Goal: Task Accomplishment & Management: Complete application form

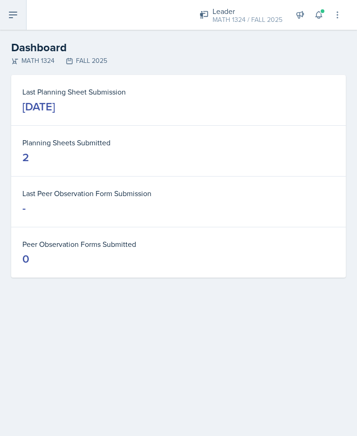
click at [12, 14] on icon at bounding box center [12, 15] width 7 height 6
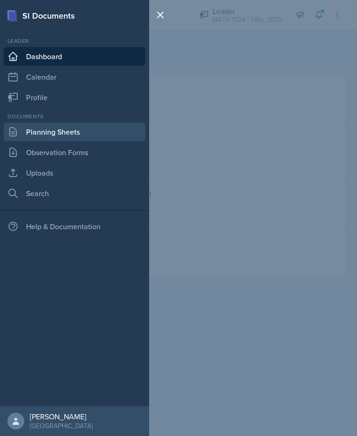
click at [84, 134] on link "Planning Sheets" at bounding box center [75, 131] width 142 height 19
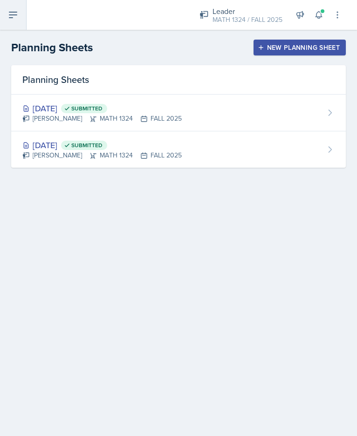
click at [4, 7] on button at bounding box center [13, 15] width 27 height 30
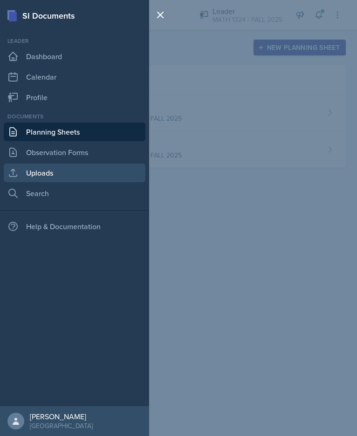
click at [41, 175] on link "Uploads" at bounding box center [75, 172] width 142 height 19
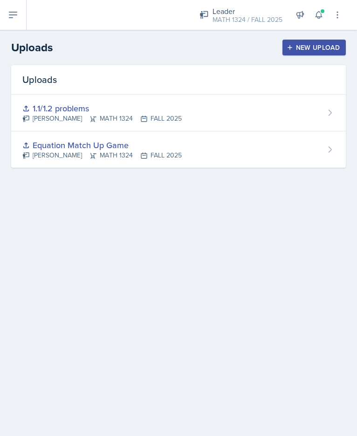
click at [292, 43] on button "New Upload" at bounding box center [314, 48] width 64 height 16
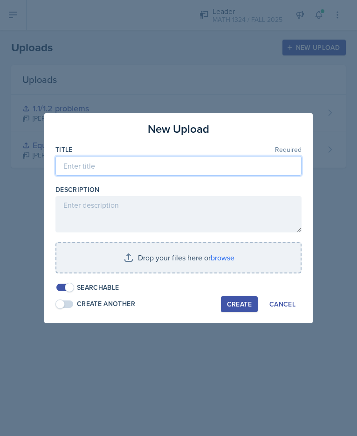
click at [147, 166] on input at bounding box center [178, 166] width 246 height 20
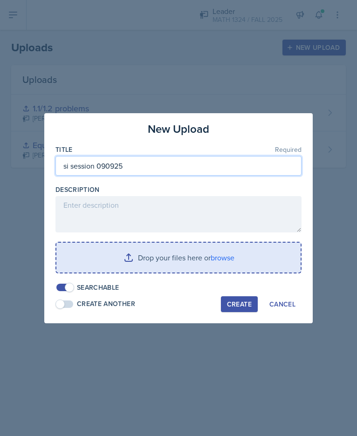
type input "si session 090925"
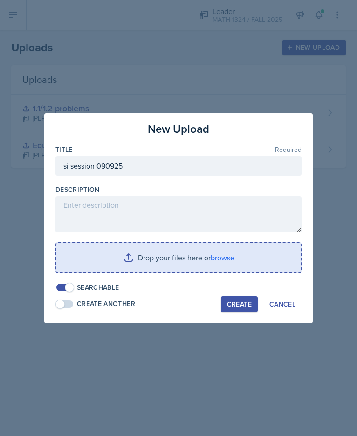
click at [184, 258] on input "file" at bounding box center [178, 258] width 244 height 30
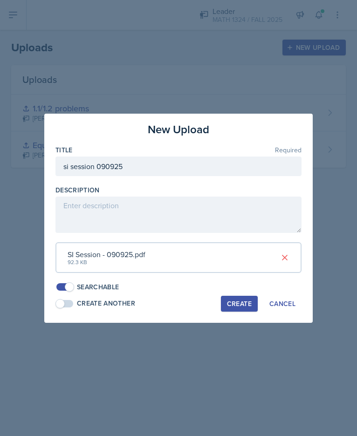
click at [238, 304] on div "Create" at bounding box center [239, 303] width 25 height 7
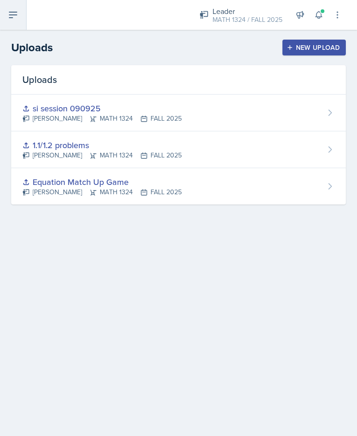
click at [17, 17] on icon at bounding box center [12, 14] width 11 height 11
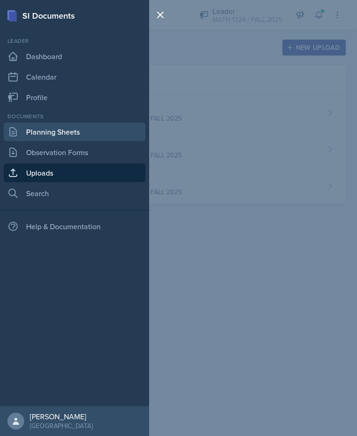
click at [48, 133] on link "Planning Sheets" at bounding box center [75, 131] width 142 height 19
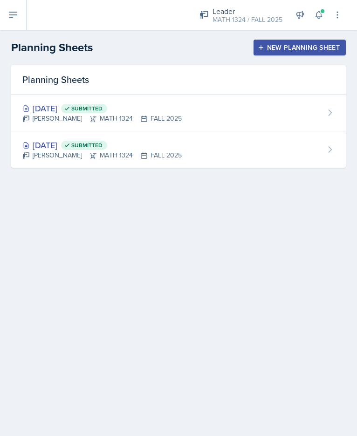
click at [309, 54] on button "New Planning Sheet" at bounding box center [299, 48] width 92 height 16
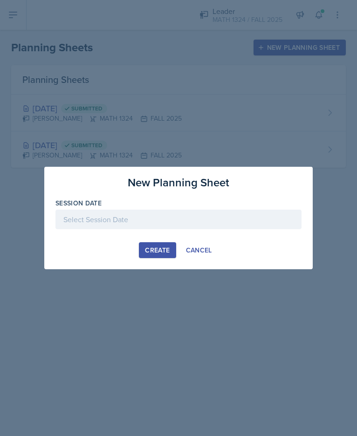
click at [200, 211] on div at bounding box center [178, 220] width 246 height 20
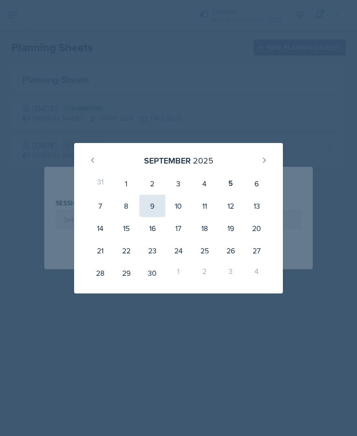
click at [147, 202] on div "9" at bounding box center [152, 206] width 26 height 22
type input "[DATE]"
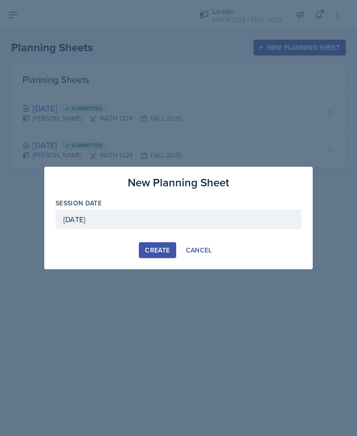
click at [147, 242] on div "New Planning Sheet Session Date [DATE] [DATE] 31 1 2 3 4 5 6 7 8 9 10 11 12 13 …" at bounding box center [178, 218] width 268 height 102
click at [151, 246] on div "Create" at bounding box center [157, 249] width 25 height 7
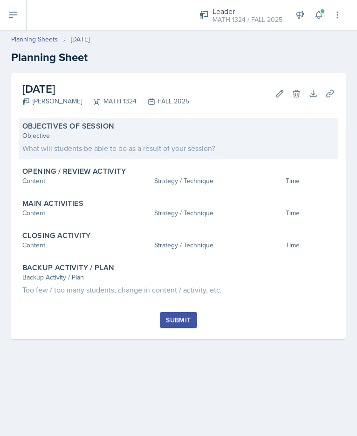
click at [120, 152] on div "What will students be able to do as a result of your session?" at bounding box center [178, 148] width 312 height 11
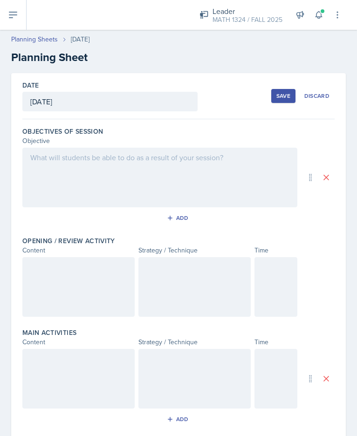
click at [163, 156] on div at bounding box center [159, 178] width 275 height 60
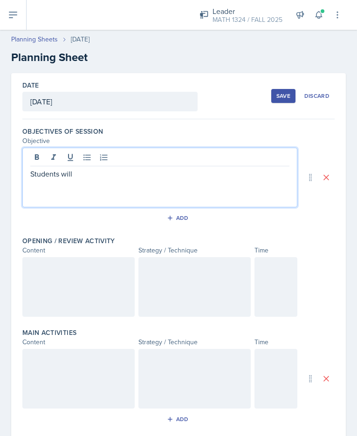
drag, startPoint x: 93, startPoint y: 178, endPoint x: 11, endPoint y: 184, distance: 81.8
click at [11, 184] on div "Date [DATE] [DATE] 31 1 2 3 4 5 6 7 8 9 10 11 12 13 14 15 16 17 18 19 20 21 22 …" at bounding box center [178, 348] width 334 height 551
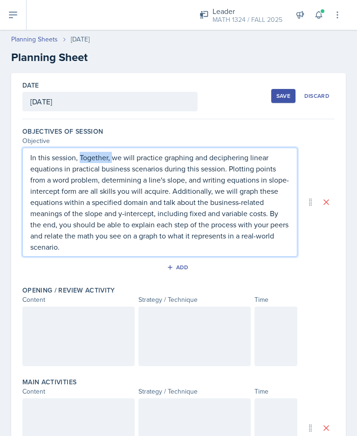
drag, startPoint x: 114, startPoint y: 158, endPoint x: 80, endPoint y: 157, distance: 33.5
click at [80, 157] on p "In this session, Together, we will practice graphing and deciphering linear equ…" at bounding box center [159, 202] width 259 height 101
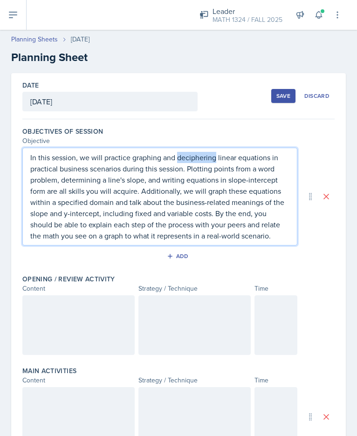
drag, startPoint x: 214, startPoint y: 159, endPoint x: 179, endPoint y: 159, distance: 35.4
click at [179, 159] on p "In this session, we will practice graphing and deciphering linear equations in …" at bounding box center [159, 196] width 259 height 89
drag, startPoint x: 61, startPoint y: 167, endPoint x: 32, endPoint y: 171, distance: 29.2
click at [32, 171] on p "In this session, we will practice graphing and interpreting linear equations in…" at bounding box center [159, 196] width 259 height 89
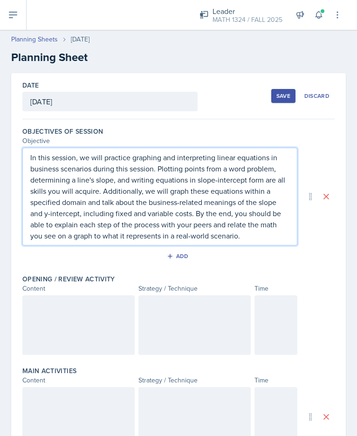
click at [151, 165] on p "In this session, we will practice graphing and interpreting linear equations in…" at bounding box center [159, 196] width 259 height 89
drag, startPoint x: 153, startPoint y: 170, endPoint x: 97, endPoint y: 171, distance: 55.4
click at [97, 171] on p "In this session, we will practice graphing and interpreting linear equations in…" at bounding box center [159, 196] width 259 height 89
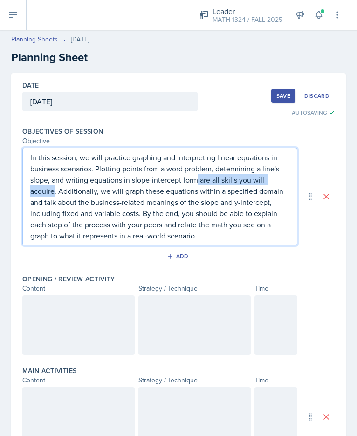
drag, startPoint x: 54, startPoint y: 192, endPoint x: 198, endPoint y: 183, distance: 144.2
click at [198, 183] on p "In this session, we will practice graphing and interpreting linear equations in…" at bounding box center [159, 196] width 259 height 89
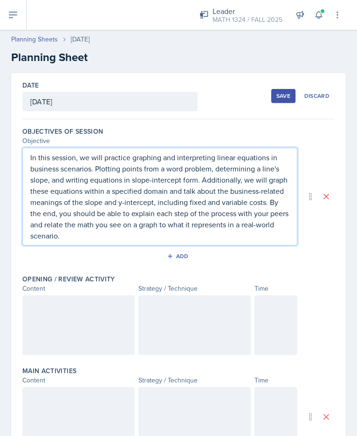
click at [97, 168] on p "In this session, we will practice graphing and interpreting linear equations in…" at bounding box center [159, 196] width 259 height 89
drag, startPoint x: 267, startPoint y: 181, endPoint x: 204, endPoint y: 180, distance: 62.4
click at [204, 180] on p "In this session, we will practice graphing and interpreting linear equations in…" at bounding box center [159, 196] width 259 height 89
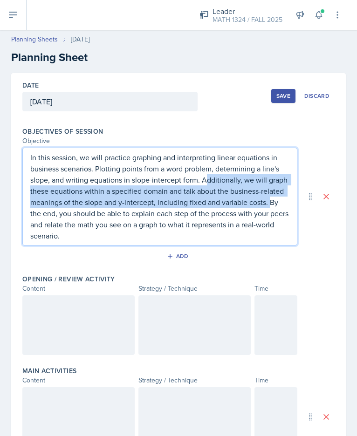
drag, startPoint x: 52, startPoint y: 216, endPoint x: 206, endPoint y: 178, distance: 159.2
click at [206, 178] on p "In this session, we will practice graphing and interpreting linear equations in…" at bounding box center [159, 196] width 259 height 89
click at [209, 180] on p "In this session, we will practice graphing and interpreting linear equations in…" at bounding box center [159, 196] width 259 height 89
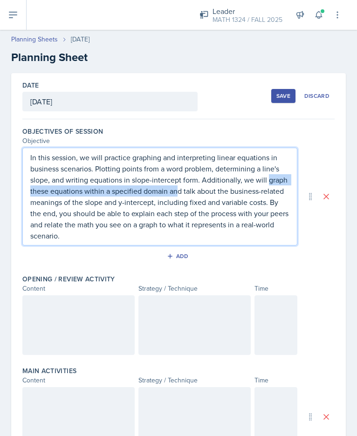
drag, startPoint x: 200, startPoint y: 191, endPoint x: 268, endPoint y: 180, distance: 69.0
click at [268, 180] on p "In this session, we will practice graphing and interpreting linear equations in…" at bounding box center [159, 196] width 259 height 89
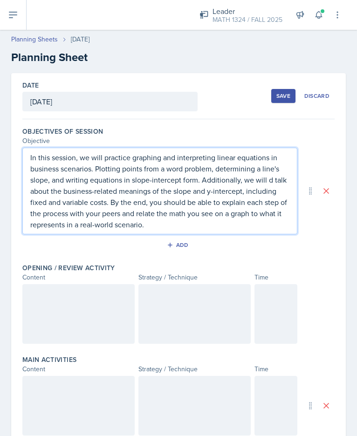
click at [275, 181] on p "In this session, we will practice graphing and interpreting linear equations in…" at bounding box center [159, 191] width 259 height 78
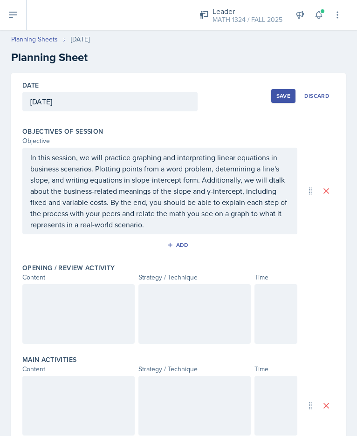
drag, startPoint x: 86, startPoint y: 316, endPoint x: 92, endPoint y: 318, distance: 6.3
click at [86, 317] on div at bounding box center [78, 314] width 112 height 60
click at [195, 307] on div at bounding box center [194, 314] width 112 height 60
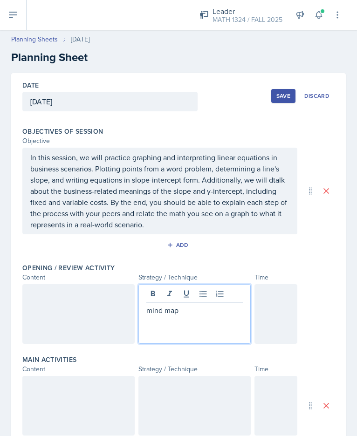
click at [93, 326] on div at bounding box center [78, 314] width 112 height 60
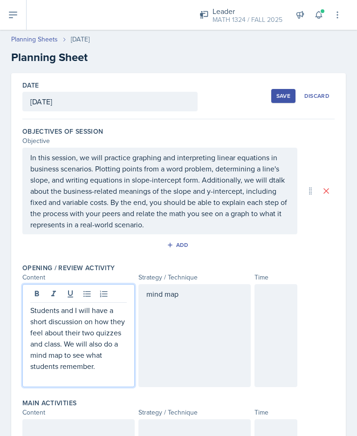
click at [103, 319] on p "Students and I will have a short discussion on how they feel about their two qu…" at bounding box center [78, 338] width 96 height 67
drag, startPoint x: 86, startPoint y: 345, endPoint x: 97, endPoint y: 335, distance: 14.9
click at [97, 335] on p "Students and I will have a short discussion on how they feel about their two qu…" at bounding box center [78, 338] width 96 height 67
click at [267, 304] on div at bounding box center [275, 335] width 43 height 103
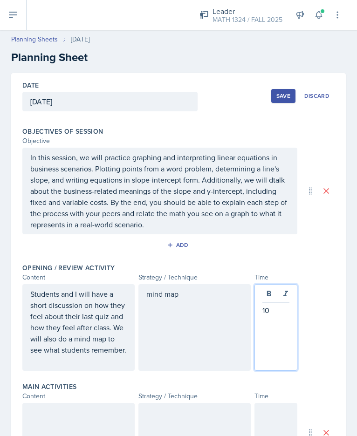
scroll to position [93, 0]
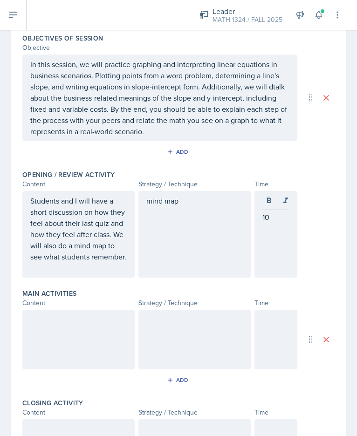
click at [91, 354] on div at bounding box center [78, 340] width 112 height 60
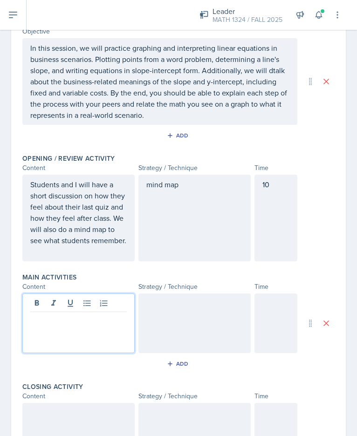
click at [86, 325] on p at bounding box center [78, 319] width 96 height 11
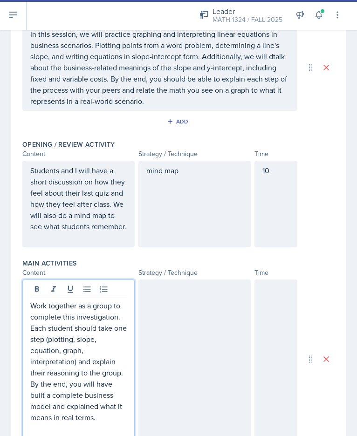
click at [182, 328] on div at bounding box center [194, 358] width 112 height 159
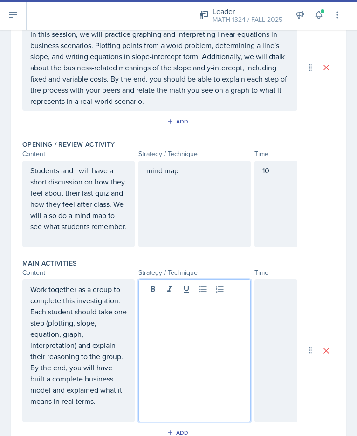
scroll to position [140, 0]
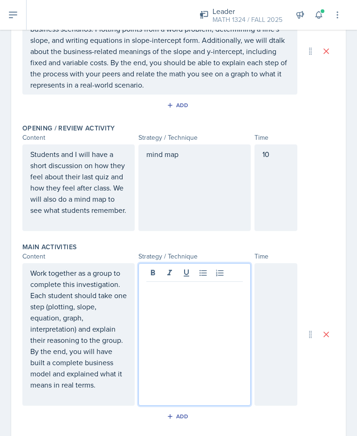
click at [192, 323] on div at bounding box center [194, 334] width 112 height 143
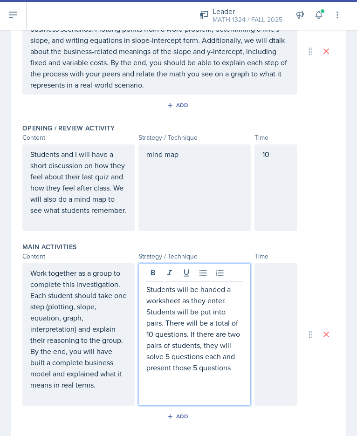
click at [213, 326] on p "Students will be handed a worksheet as they enter. Students will be put into pa…" at bounding box center [194, 328] width 96 height 89
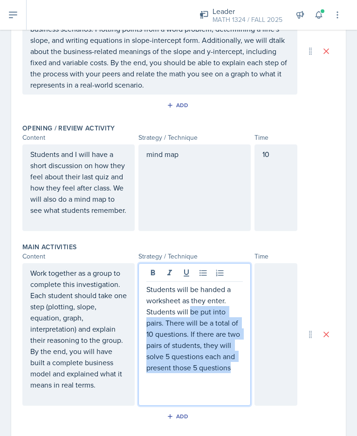
drag, startPoint x: 192, startPoint y: 385, endPoint x: 187, endPoint y: 324, distance: 61.2
click at [187, 324] on p "Students will be handed a worksheet as they enter. Students will be put into pa…" at bounding box center [194, 328] width 96 height 89
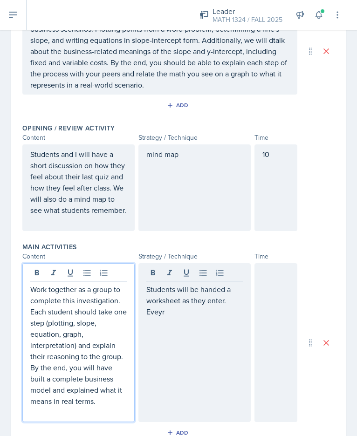
drag, startPoint x: 123, startPoint y: 396, endPoint x: 63, endPoint y: 381, distance: 61.9
click at [63, 381] on p "Work together as a group to complete this investigation. Each student should ta…" at bounding box center [78, 345] width 96 height 123
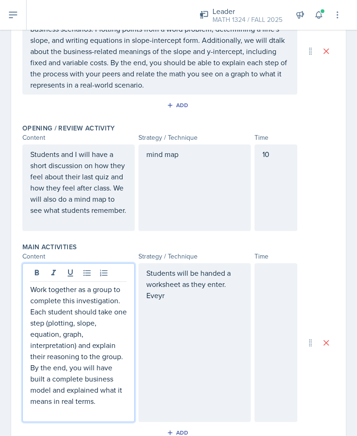
click at [78, 382] on p "Work together as a group to complete this investigation. Each student should ta…" at bounding box center [78, 345] width 96 height 123
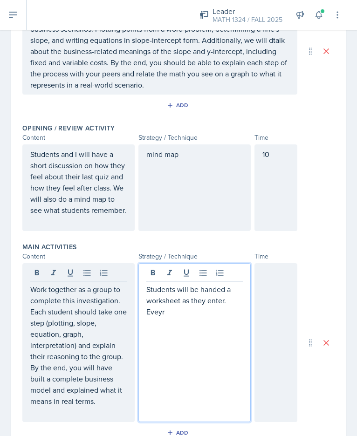
drag, startPoint x: 162, startPoint y: 309, endPoint x: 157, endPoint y: 305, distance: 6.3
click at [157, 305] on p "Students will be handed a worksheet as they enter. Eveyr" at bounding box center [194, 301] width 96 height 34
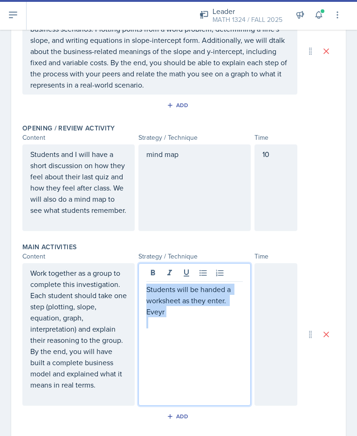
drag, startPoint x: 170, startPoint y: 328, endPoint x: 141, endPoint y: 299, distance: 41.8
click at [140, 295] on div "Students will be handed a worksheet as they enter. Eveyr" at bounding box center [194, 334] width 112 height 143
click at [161, 317] on p "Students will be handed a worksheet as they enter. Eveyr" at bounding box center [194, 301] width 96 height 34
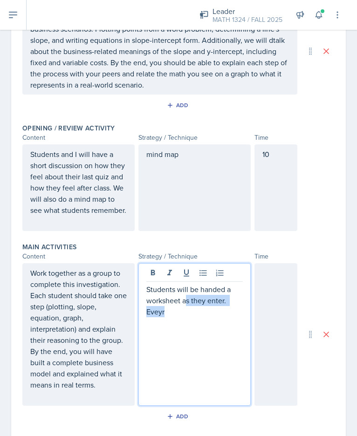
drag, startPoint x: 171, startPoint y: 323, endPoint x: 182, endPoint y: 314, distance: 14.3
click at [182, 314] on p "Students will be handed a worksheet as they enter. Eveyr" at bounding box center [194, 301] width 96 height 34
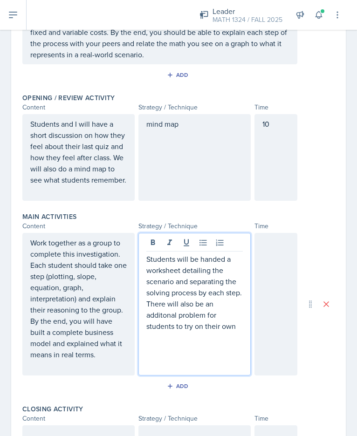
scroll to position [186, 0]
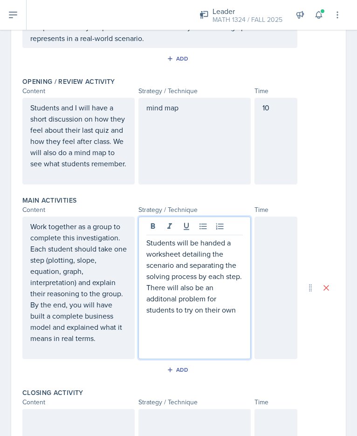
click at [282, 306] on div at bounding box center [275, 288] width 43 height 143
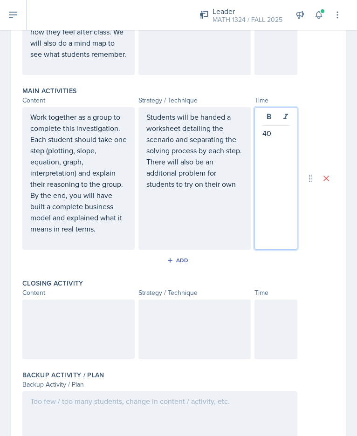
click at [102, 359] on div at bounding box center [78, 329] width 112 height 60
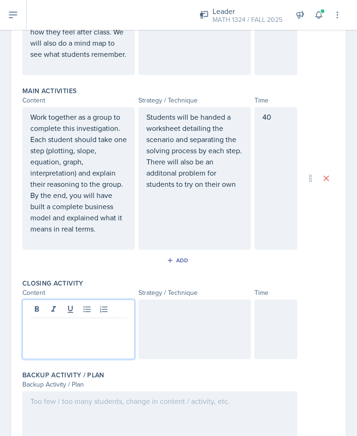
scroll to position [312, 0]
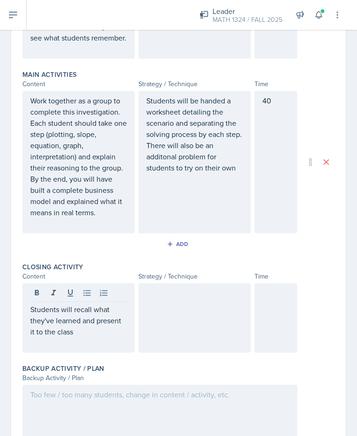
click at [197, 347] on div at bounding box center [194, 317] width 112 height 69
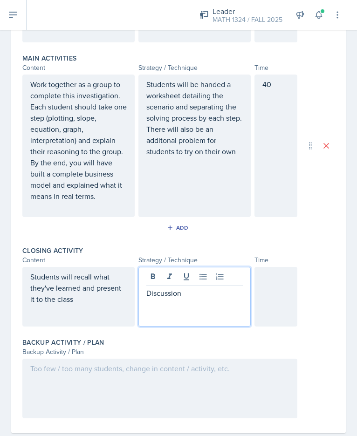
click at [266, 309] on div at bounding box center [275, 297] width 43 height 60
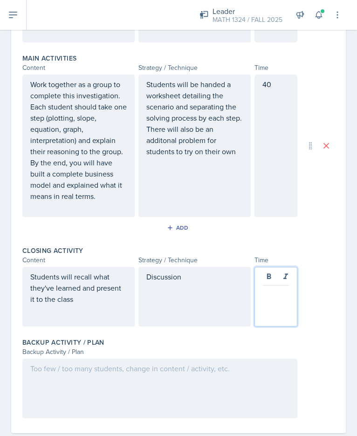
scroll to position [345, 0]
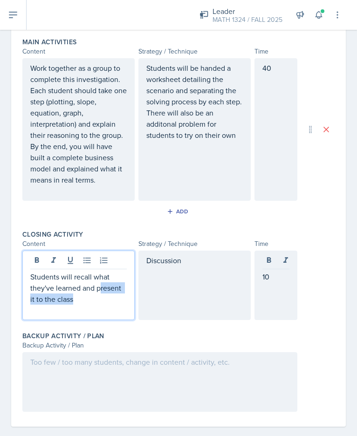
drag, startPoint x: 101, startPoint y: 299, endPoint x: 102, endPoint y: 305, distance: 5.7
click at [102, 305] on p "Students will recall what they've learned and present it to the class" at bounding box center [78, 288] width 96 height 34
click at [107, 305] on p "Students will recall what they've learned and present it to the class" at bounding box center [78, 288] width 96 height 34
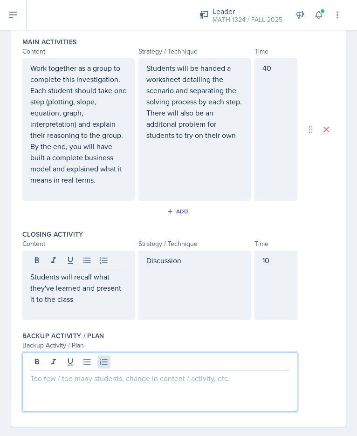
click at [105, 371] on div at bounding box center [159, 382] width 275 height 60
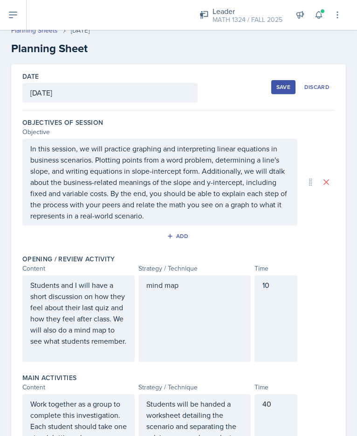
scroll to position [0, 0]
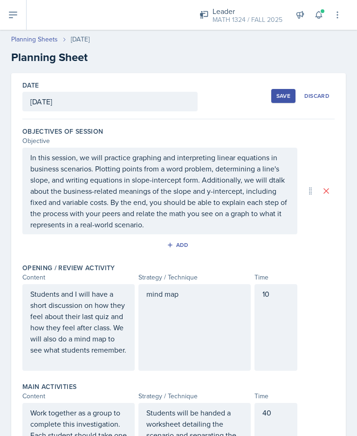
click at [279, 104] on div "Save Discard" at bounding box center [302, 95] width 63 height 21
click at [281, 101] on button "Save" at bounding box center [283, 96] width 24 height 14
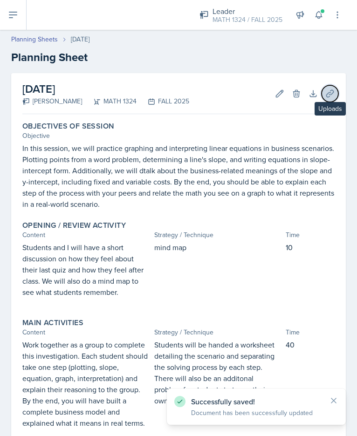
click at [325, 97] on icon at bounding box center [329, 93] width 9 height 9
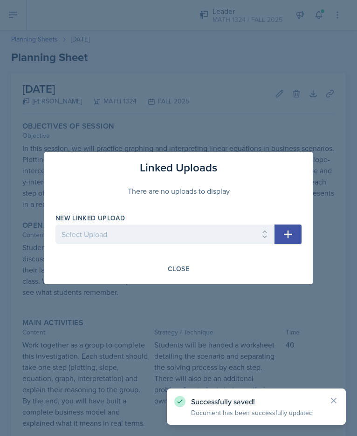
click at [296, 239] on button "button" at bounding box center [287, 234] width 27 height 20
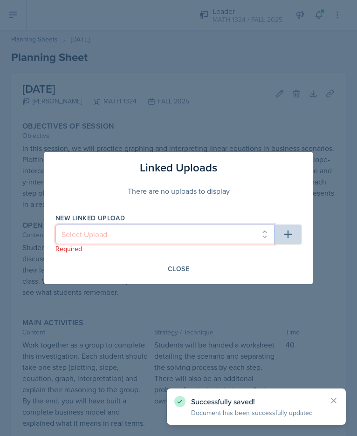
click at [231, 232] on select "Select Upload Equation Match Up Game 1.1/1.2 problems si session 090925" at bounding box center [164, 234] width 219 height 20
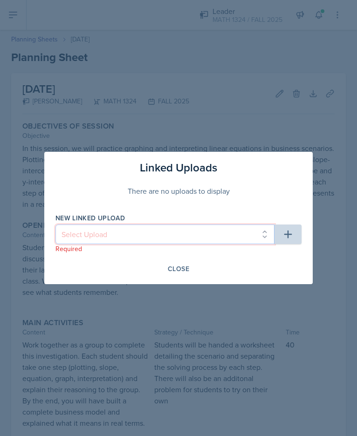
select select "1c861e0e-631e-4891-a13b-e8c2090b299c"
click at [55, 224] on select "Select Upload Equation Match Up Game 1.1/1.2 problems si session 090925" at bounding box center [164, 234] width 219 height 20
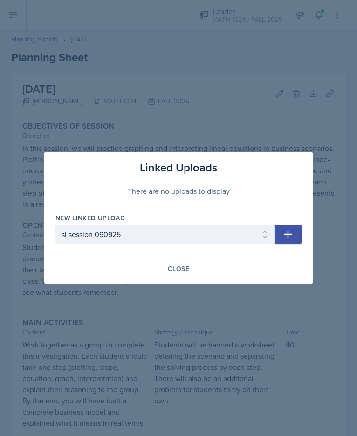
drag, startPoint x: 286, startPoint y: 231, endPoint x: 285, endPoint y: 237, distance: 5.8
click at [286, 232] on icon "button" at bounding box center [287, 234] width 11 height 11
select select
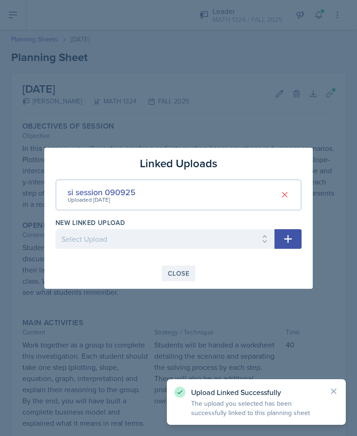
click at [184, 279] on button "Close" at bounding box center [179, 273] width 34 height 16
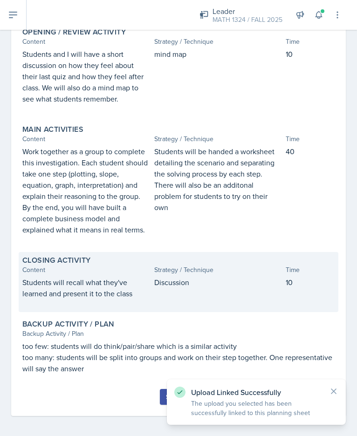
scroll to position [196, 0]
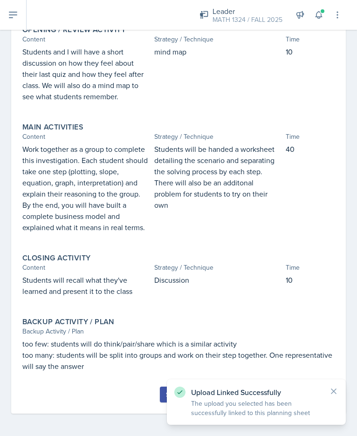
click at [163, 389] on button "Submit" at bounding box center [178, 395] width 37 height 16
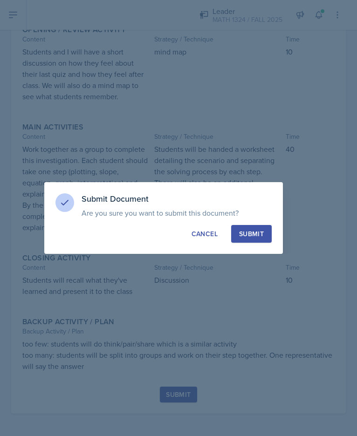
click at [248, 236] on div "Submit" at bounding box center [251, 233] width 25 height 9
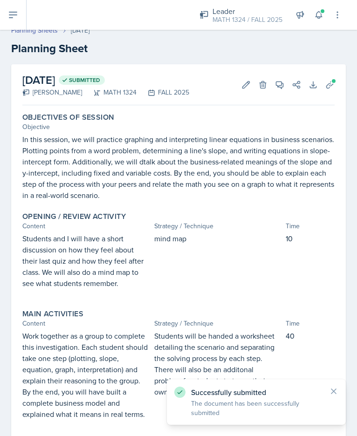
scroll to position [0, 0]
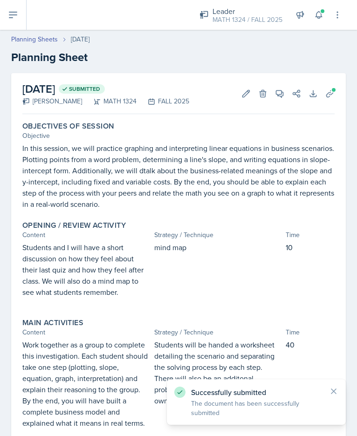
click at [155, 184] on p "In this session, we will practice graphing and interpreting linear equations in…" at bounding box center [178, 176] width 312 height 67
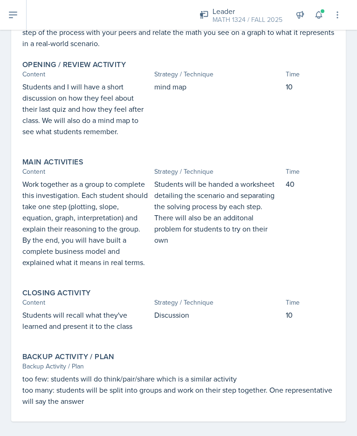
scroll to position [169, 0]
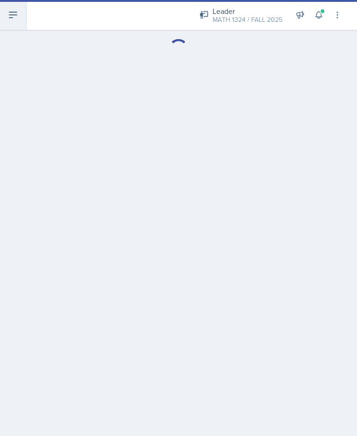
click at [18, 14] on button at bounding box center [13, 15] width 27 height 30
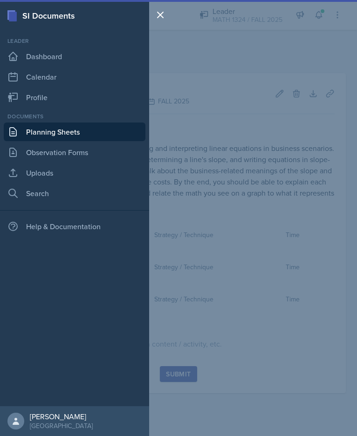
click at [38, 139] on link "Planning Sheets" at bounding box center [75, 131] width 142 height 19
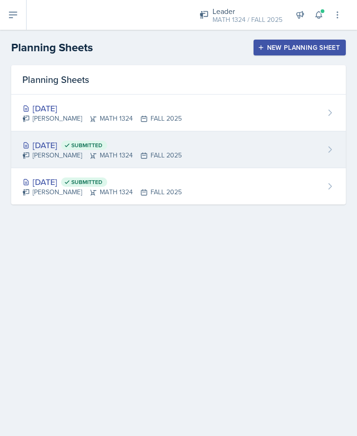
click at [75, 147] on div "Sep 2nd, 2025 Submitted" at bounding box center [101, 145] width 159 height 13
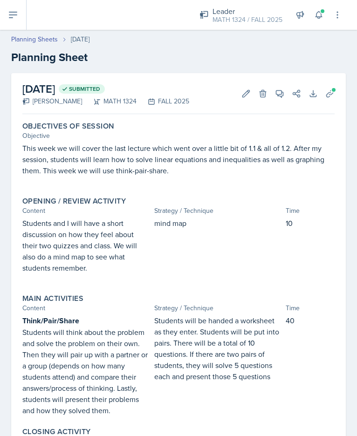
click at [102, 256] on p "Students and I will have a short discussion on how they feel about their two qu…" at bounding box center [86, 246] width 128 height 56
click at [100, 256] on p "Students and I will have a short discussion on how they feel about their two qu…" at bounding box center [86, 246] width 128 height 56
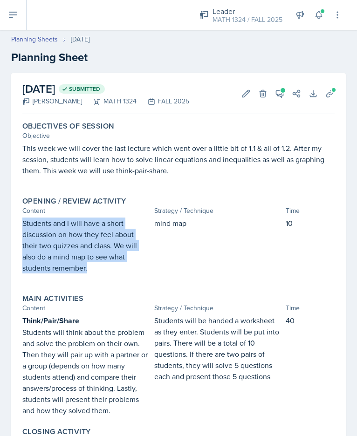
click at [100, 255] on p "Students and I will have a short discussion on how they feel about their two qu…" at bounding box center [86, 246] width 128 height 56
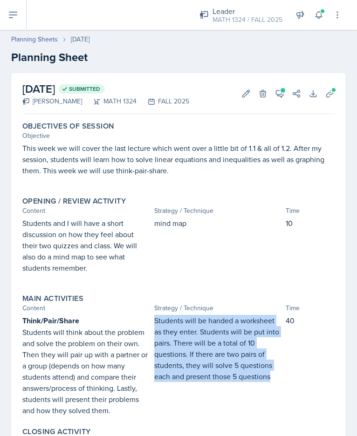
drag, startPoint x: 271, startPoint y: 378, endPoint x: 149, endPoint y: 325, distance: 132.8
click at [149, 323] on div "Think/Pair/Share Students will think about the problem and solve the problem on…" at bounding box center [178, 365] width 312 height 101
copy p "Students will be handed a worksheet as they enter. Students will be put into pa…"
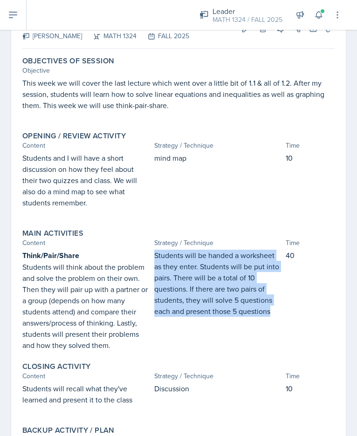
scroll to position [136, 0]
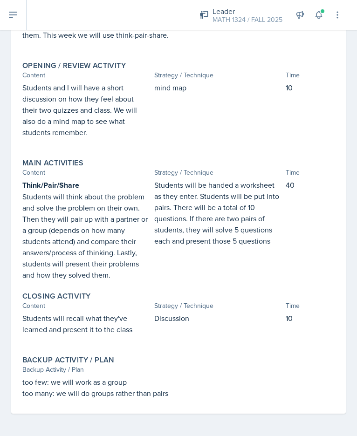
click at [117, 327] on p "Students will recall what they've learned and present it to the class" at bounding box center [86, 324] width 128 height 22
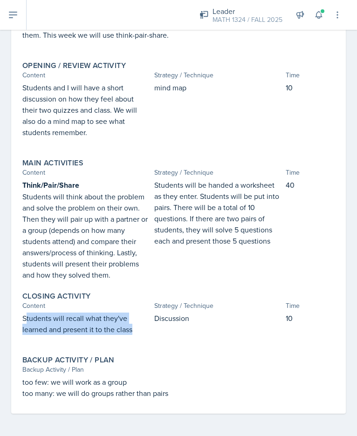
drag, startPoint x: 26, startPoint y: 319, endPoint x: 120, endPoint y: 341, distance: 96.1
click at [117, 343] on div "Students will recall what they've learned and present it to the class" at bounding box center [86, 329] width 128 height 32
click at [123, 332] on p "Students will recall what they've learned and present it to the class" at bounding box center [86, 324] width 128 height 22
drag, startPoint x: 136, startPoint y: 329, endPoint x: 20, endPoint y: 322, distance: 116.2
click at [20, 322] on div "Closing Activity Content Strategy / Technique Time Students will recall what th…" at bounding box center [179, 318] width 320 height 60
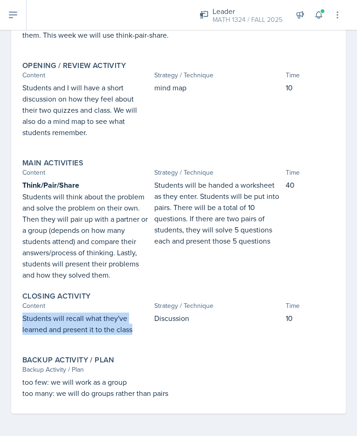
copy p "Students will recall what they've learned and present it to the class"
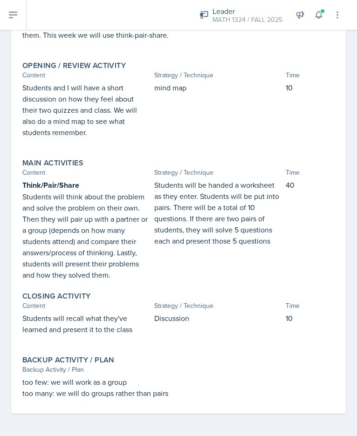
click at [158, 318] on p "Discussion" at bounding box center [218, 318] width 128 height 11
click at [158, 317] on p "Discussion" at bounding box center [218, 318] width 128 height 11
copy p "Discussion"
